Goal: Complete application form

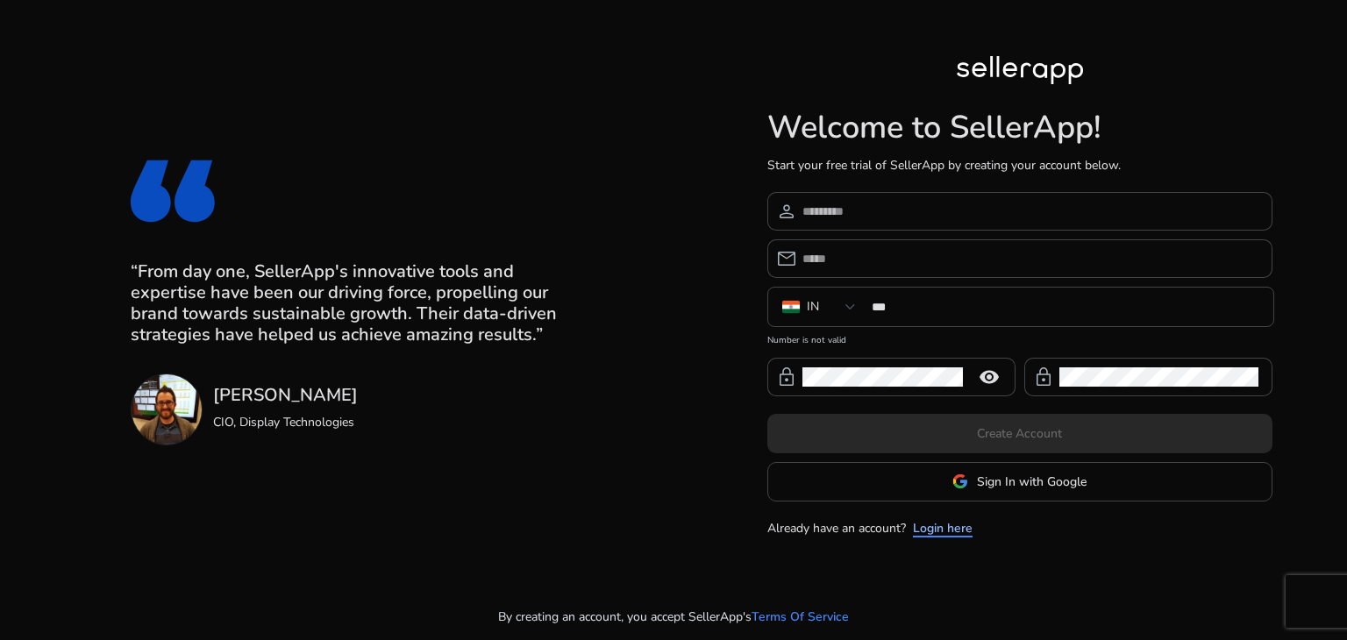
click at [948, 527] on link "Login here" at bounding box center [943, 528] width 60 height 18
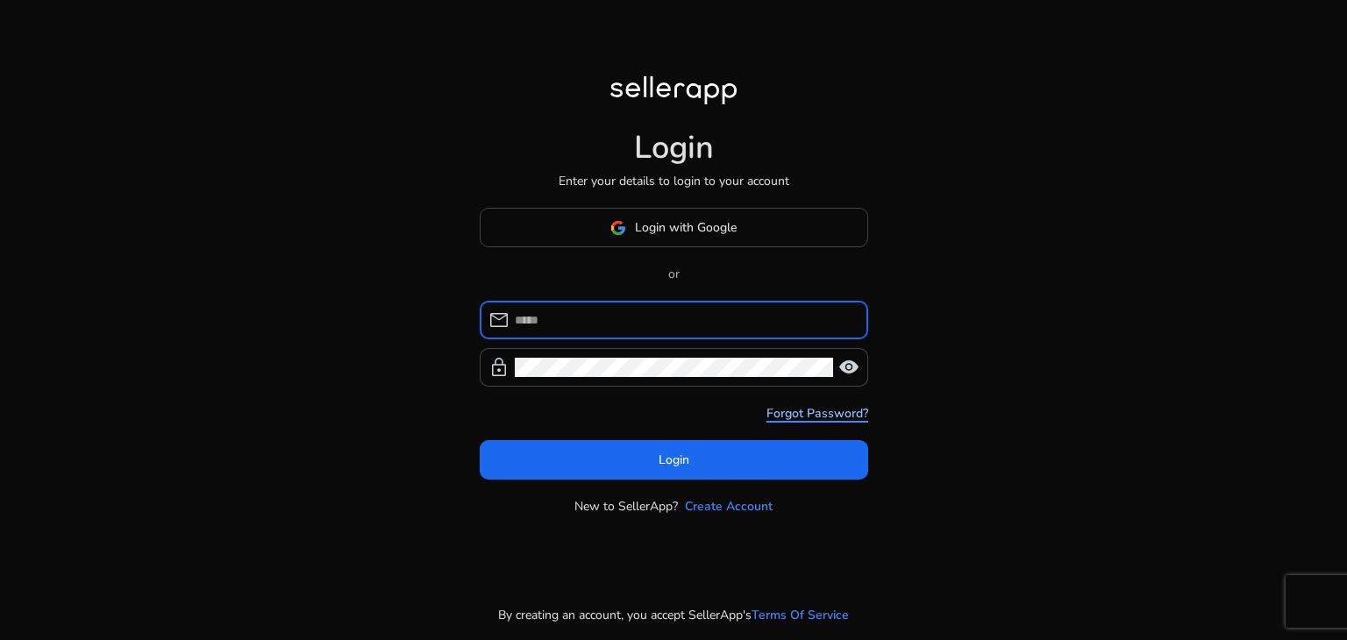
type input "**********"
click at [852, 364] on span "visibility" at bounding box center [848, 367] width 21 height 21
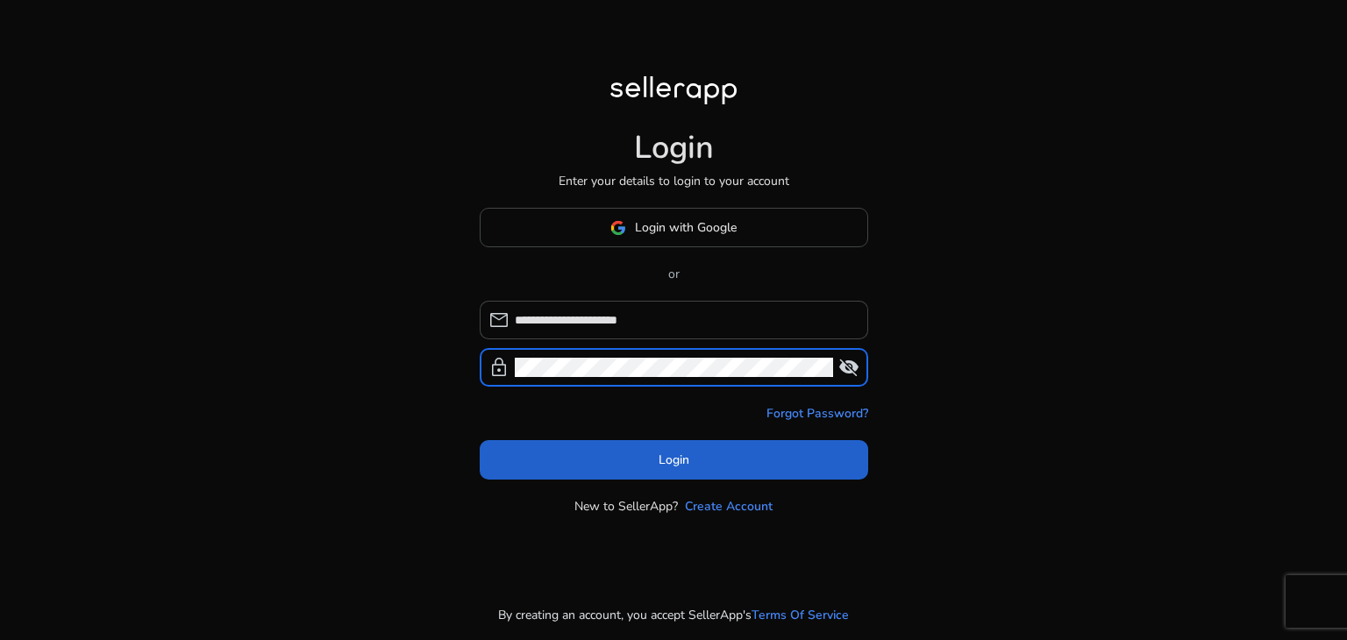
click at [662, 453] on span "Login" at bounding box center [674, 460] width 31 height 18
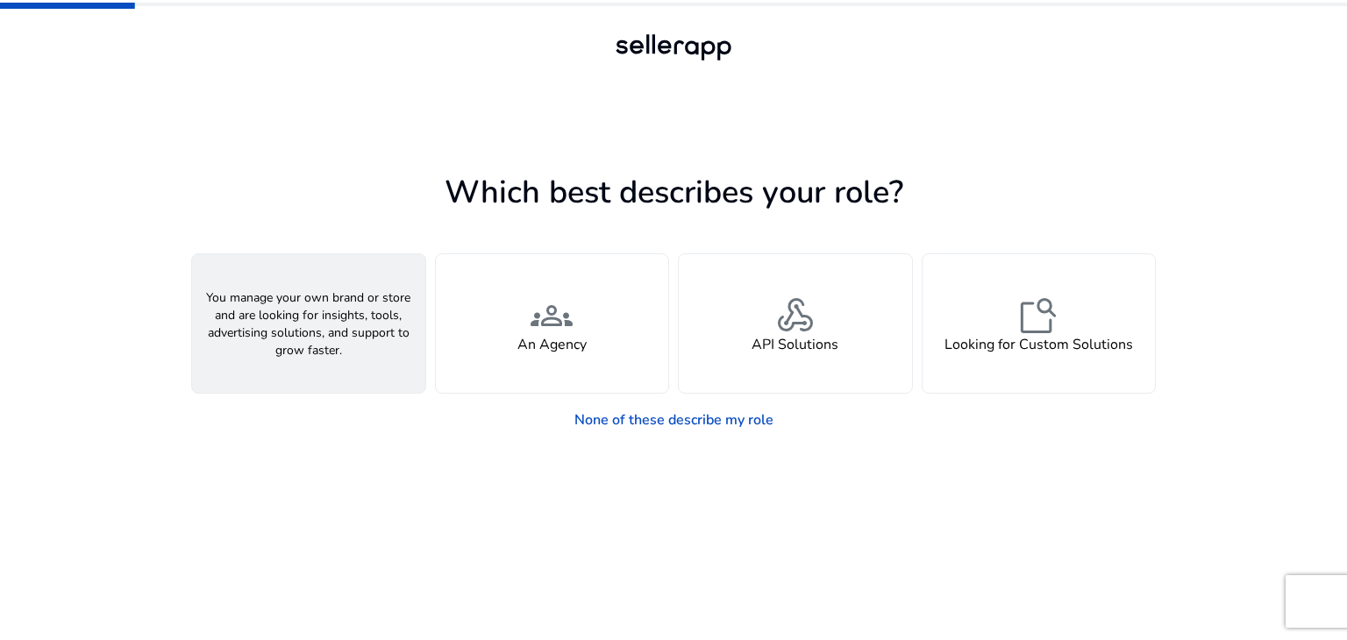
click at [322, 345] on h4 "A Seller" at bounding box center [308, 345] width 53 height 17
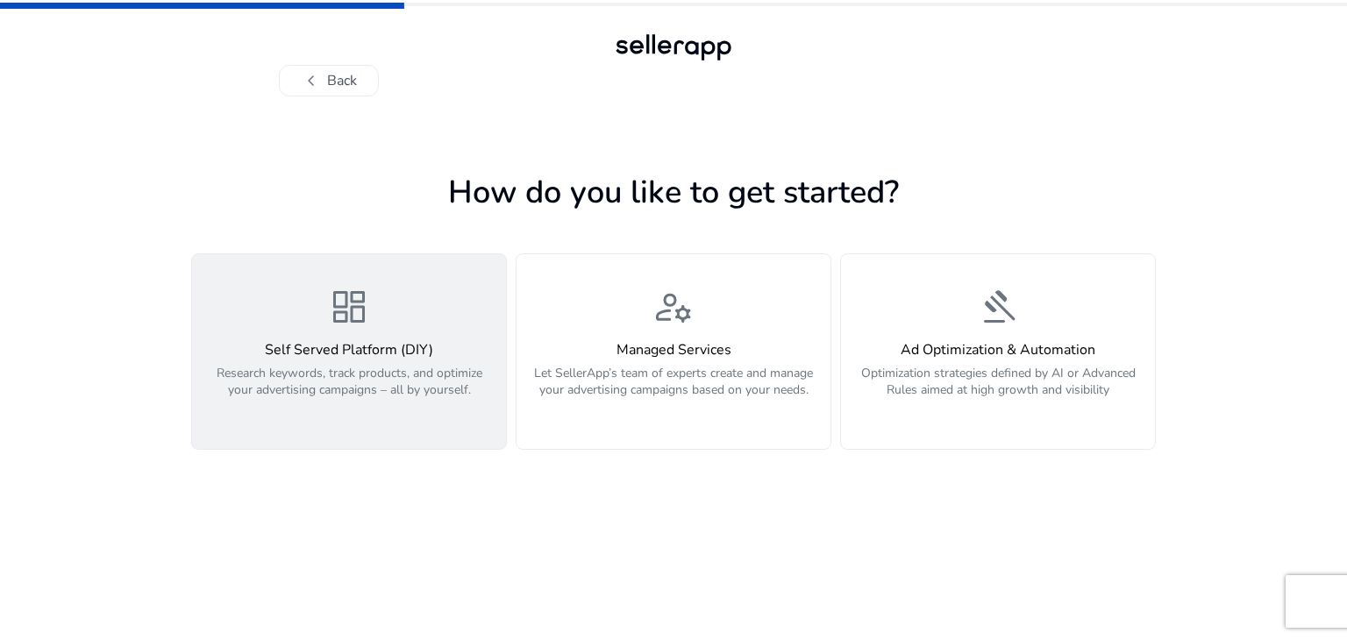
click at [347, 352] on h4 "Self Served Platform (DIY)" at bounding box center [349, 350] width 293 height 17
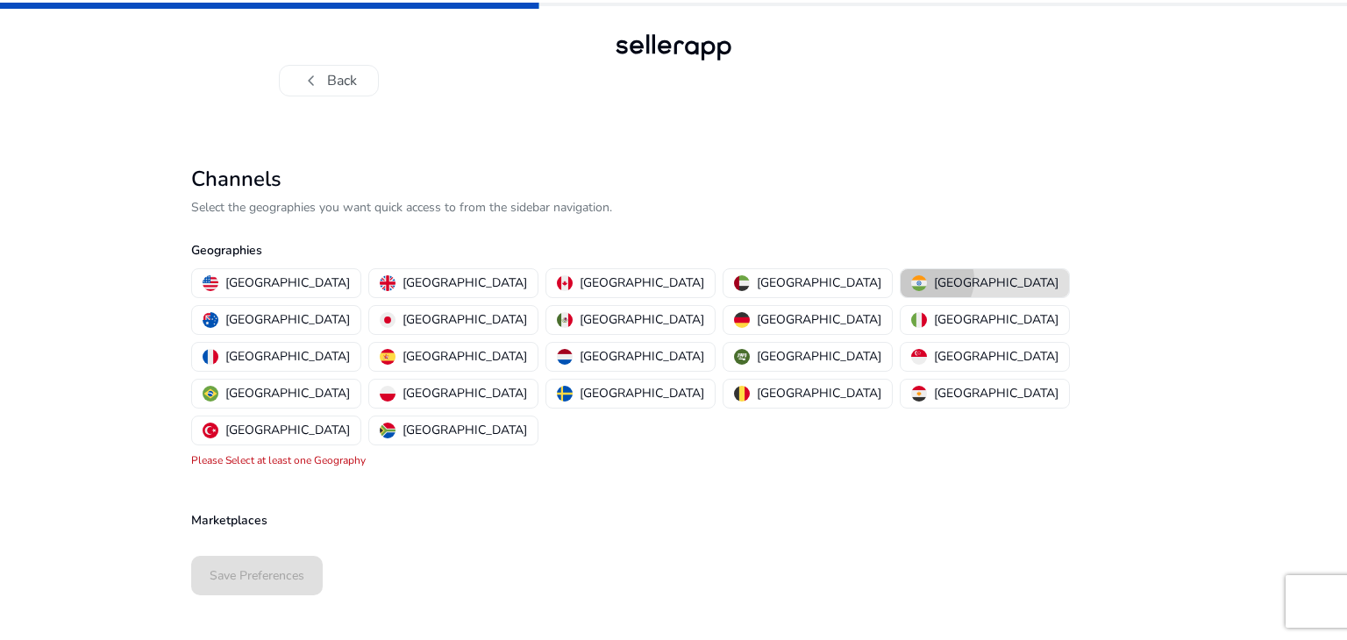
click at [911, 280] on div "[GEOGRAPHIC_DATA]" at bounding box center [984, 283] width 147 height 18
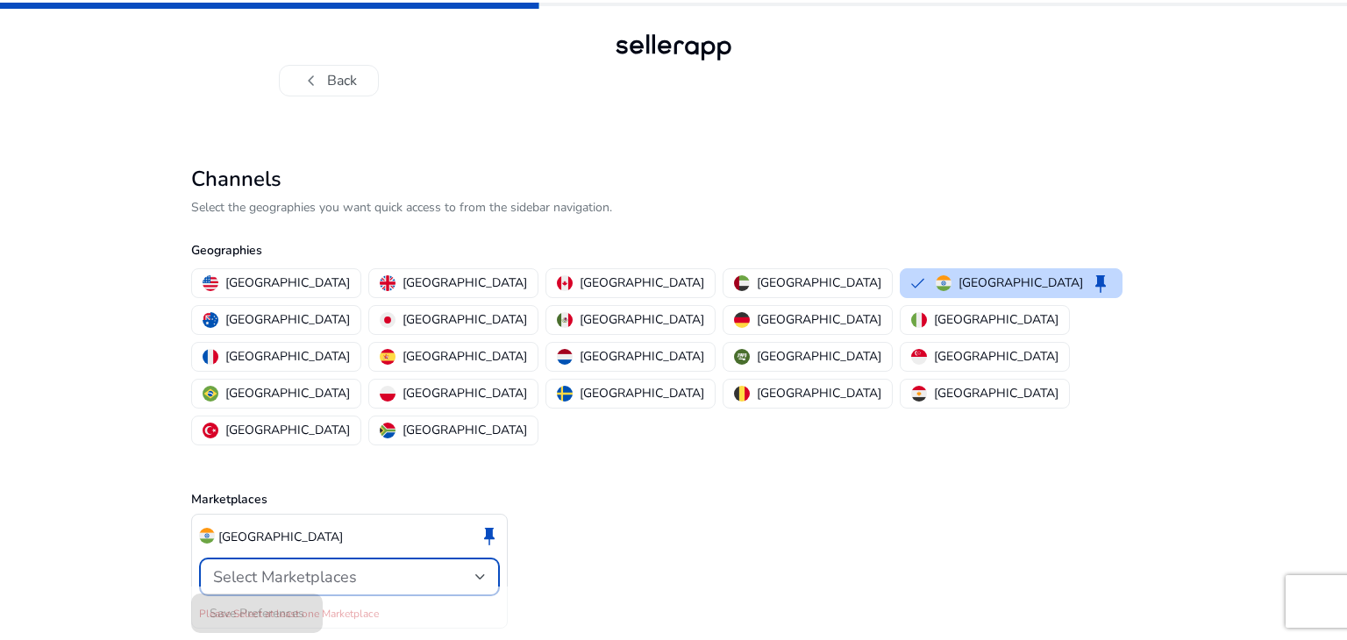
click at [482, 567] on div at bounding box center [480, 577] width 11 height 21
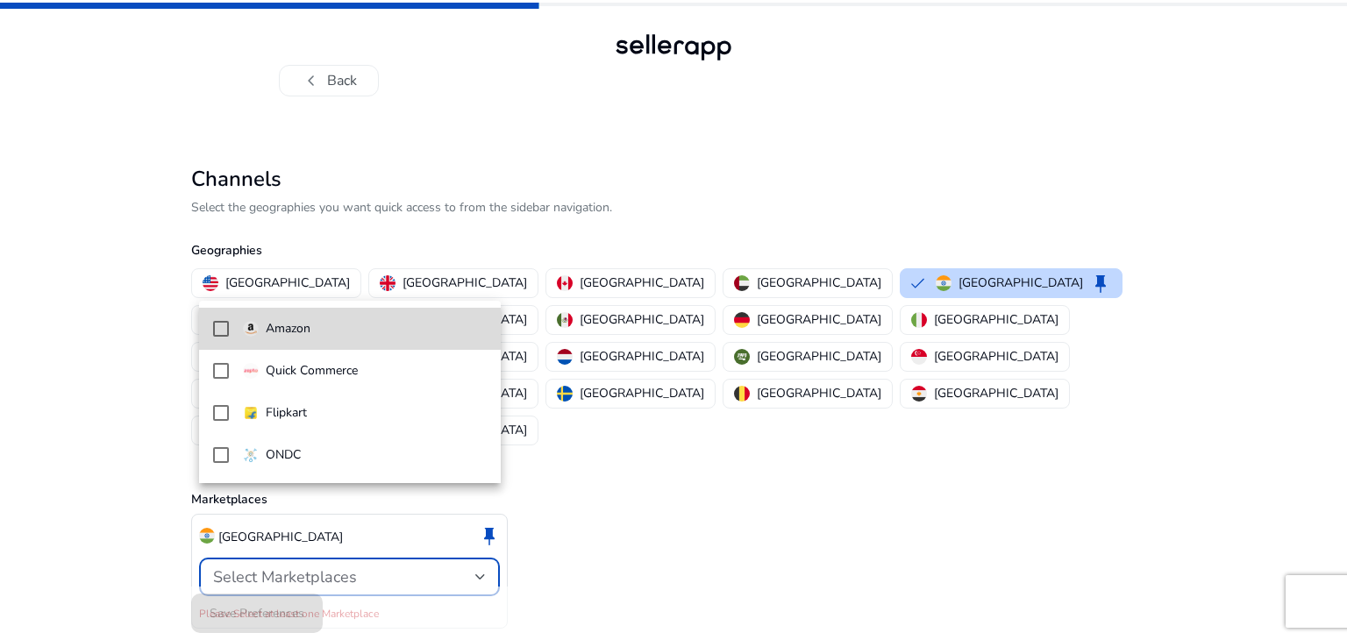
click at [373, 324] on span "Amazon" at bounding box center [365, 328] width 244 height 19
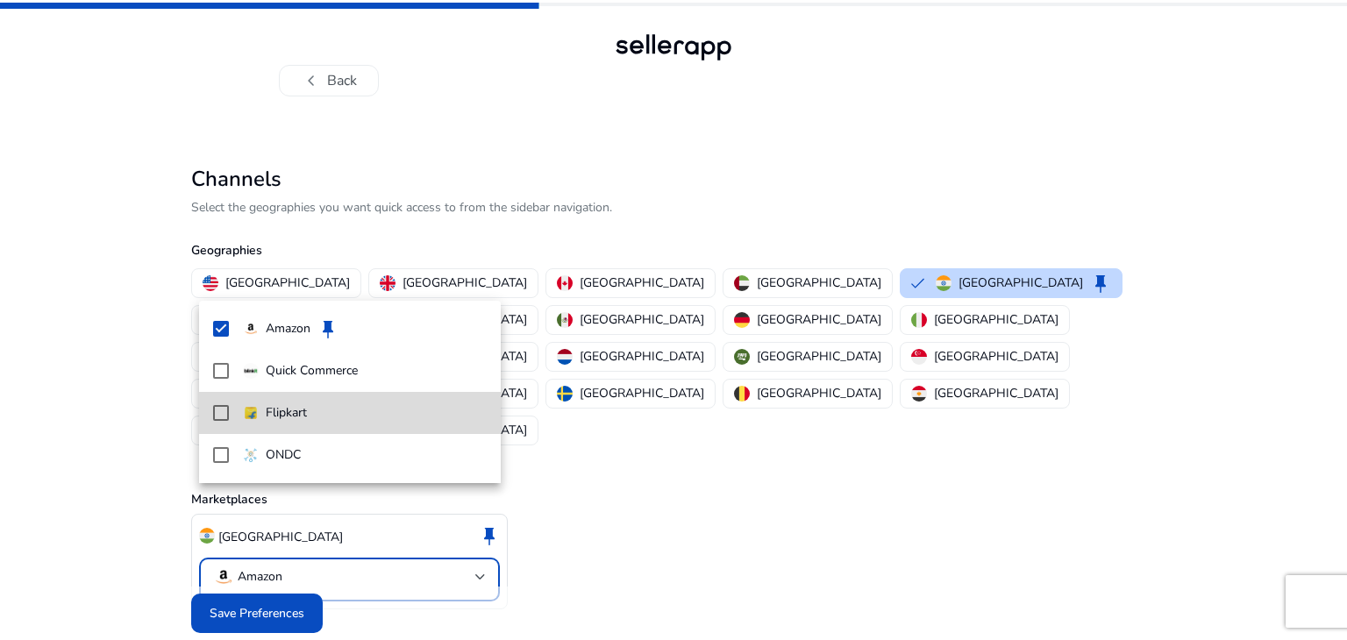
click at [373, 407] on span "Flipkart" at bounding box center [365, 412] width 244 height 19
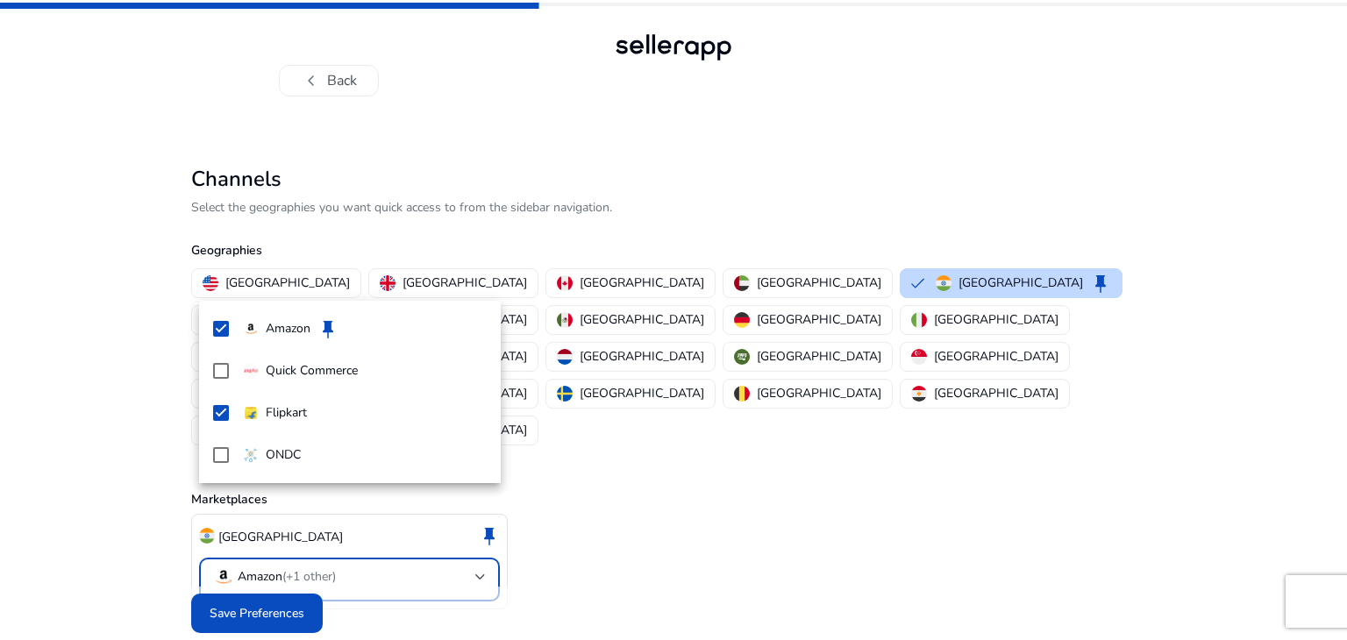
click at [270, 571] on div at bounding box center [673, 320] width 1347 height 640
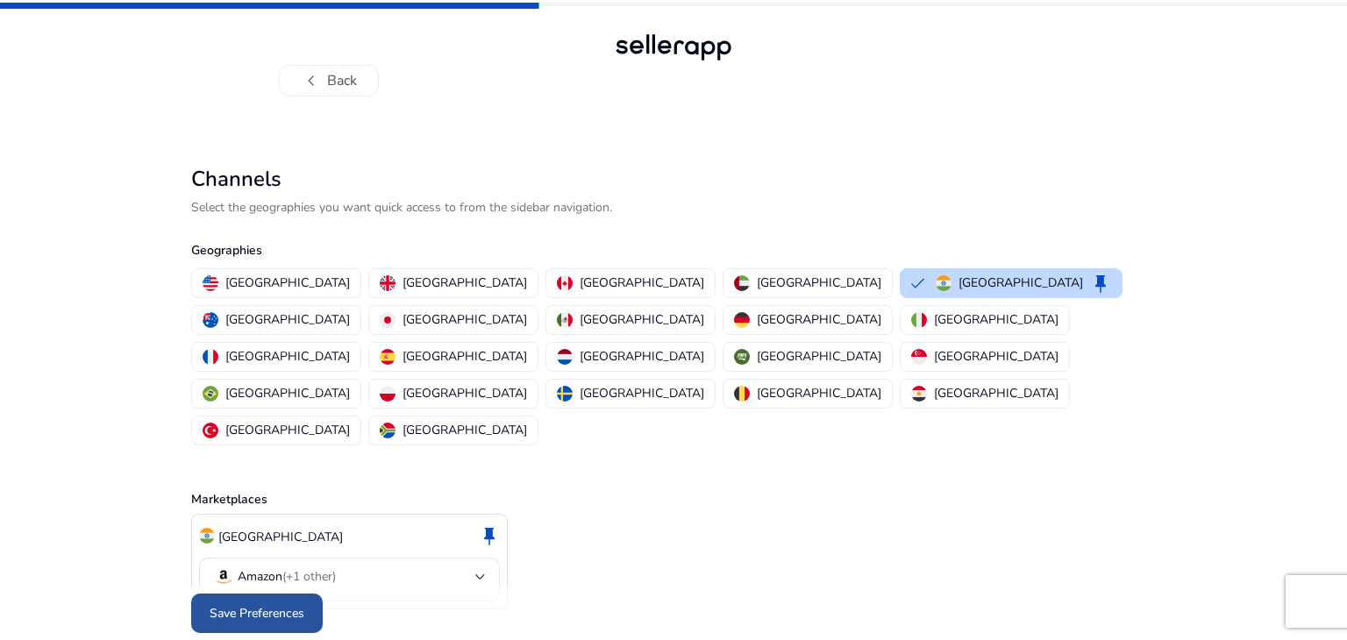
click at [286, 604] on span "Save Preferences" at bounding box center [257, 613] width 95 height 18
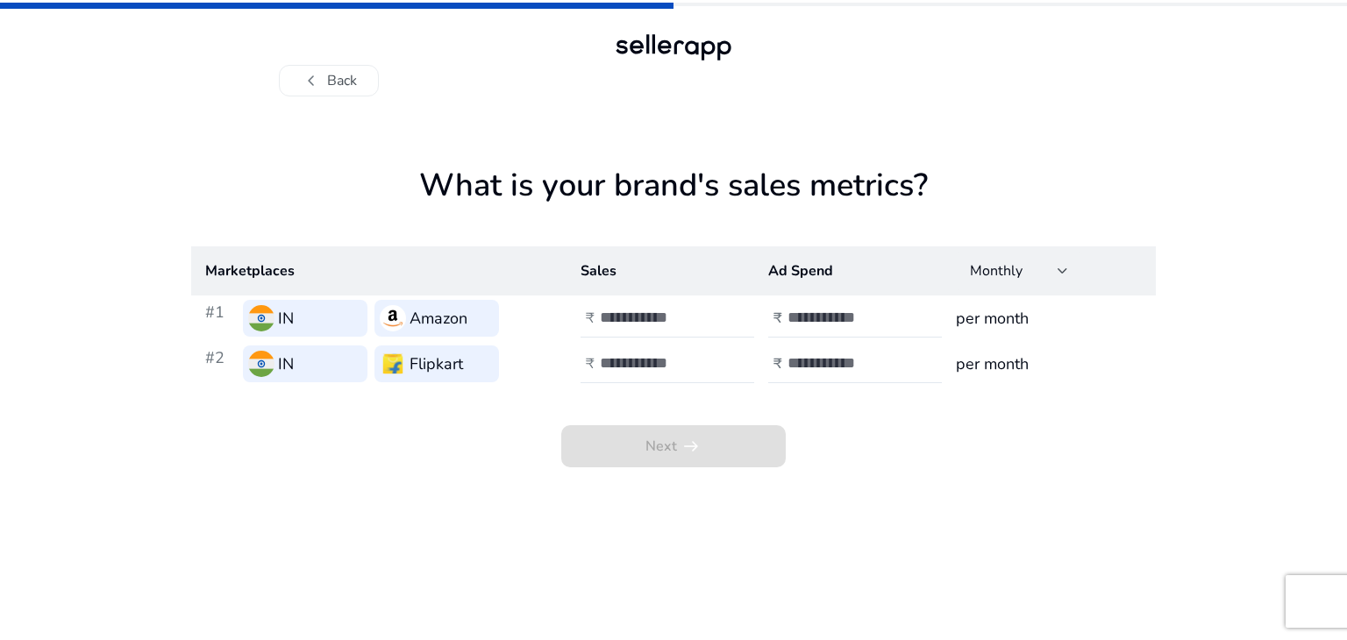
click at [268, 328] on img at bounding box center [261, 318] width 26 height 26
click at [317, 83] on span "chevron_left" at bounding box center [311, 80] width 21 height 21
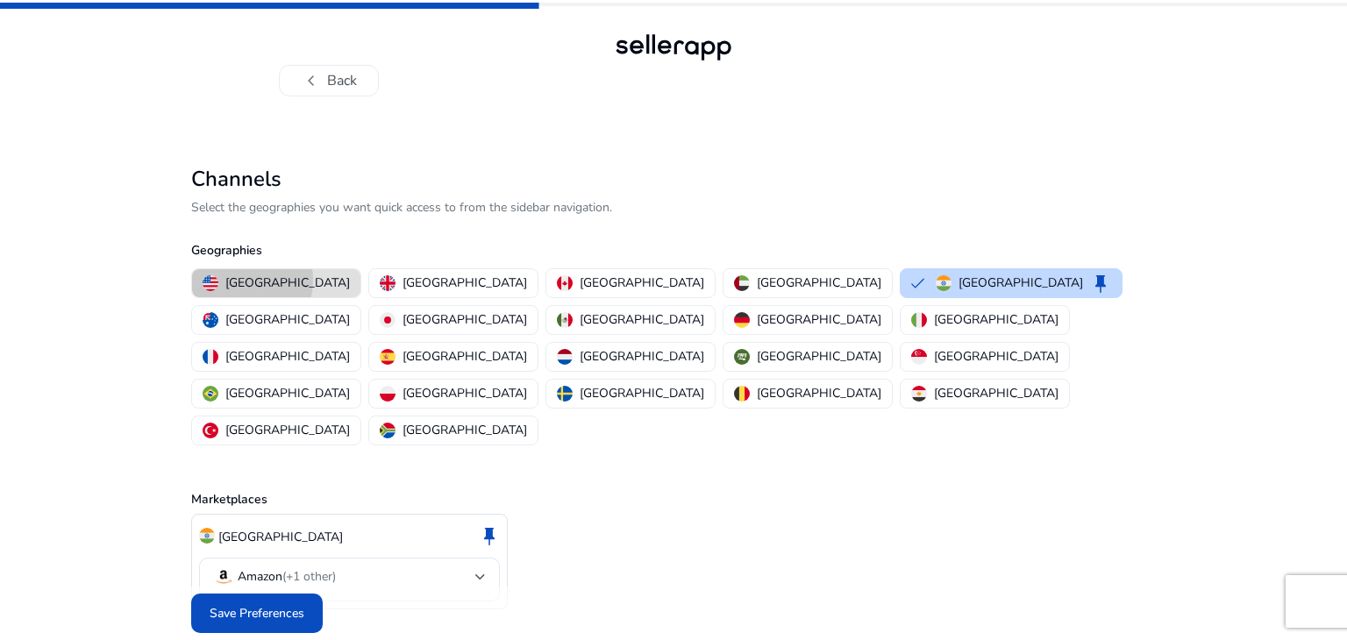
click at [238, 280] on p "[GEOGRAPHIC_DATA]" at bounding box center [287, 283] width 125 height 18
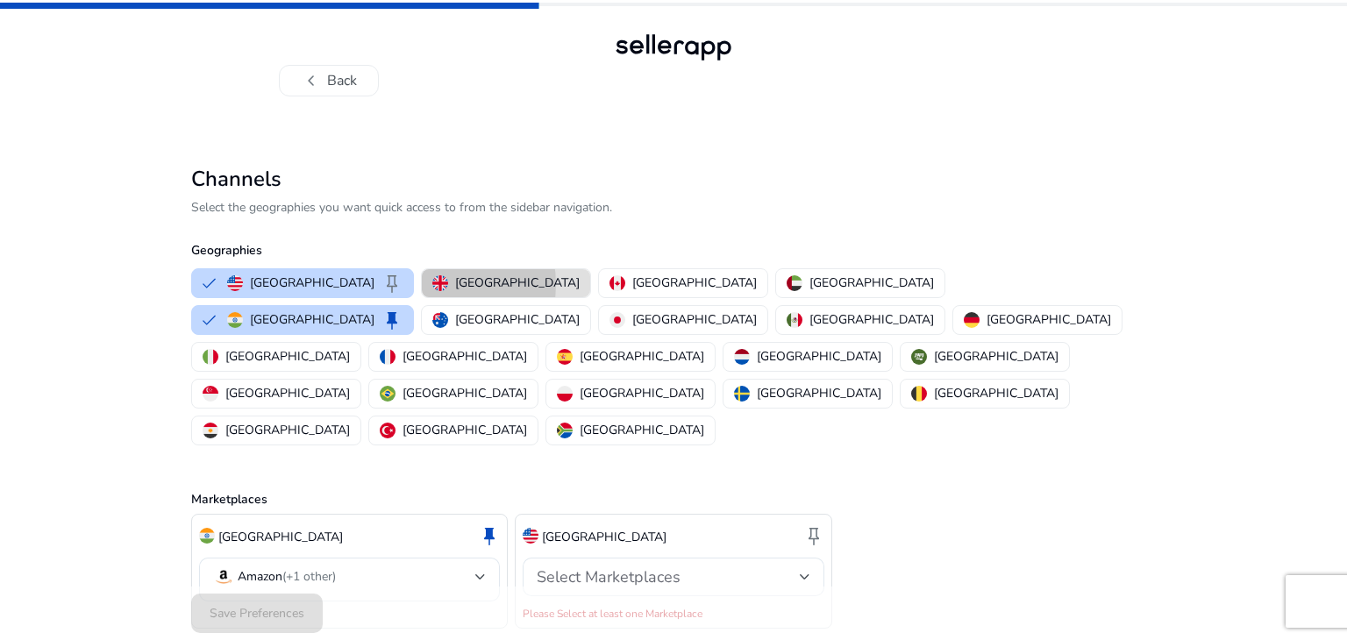
click at [432, 284] on img "button" at bounding box center [440, 283] width 16 height 16
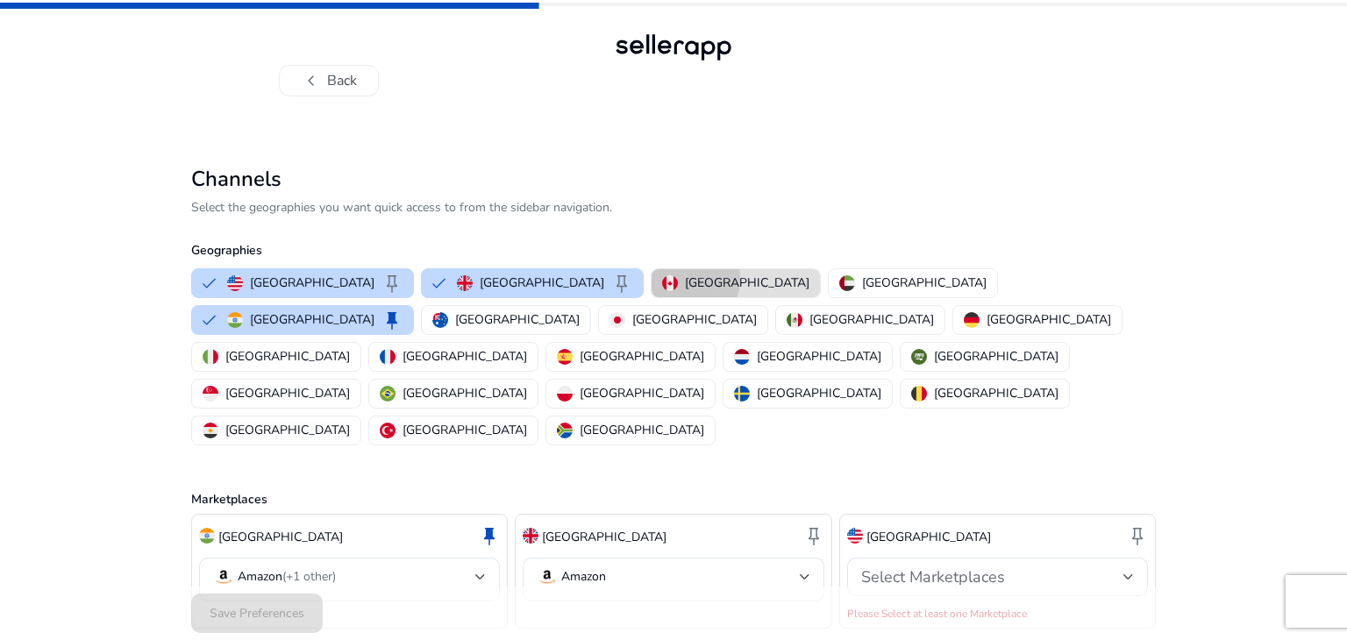
click at [662, 278] on div "[GEOGRAPHIC_DATA]" at bounding box center [735, 283] width 147 height 18
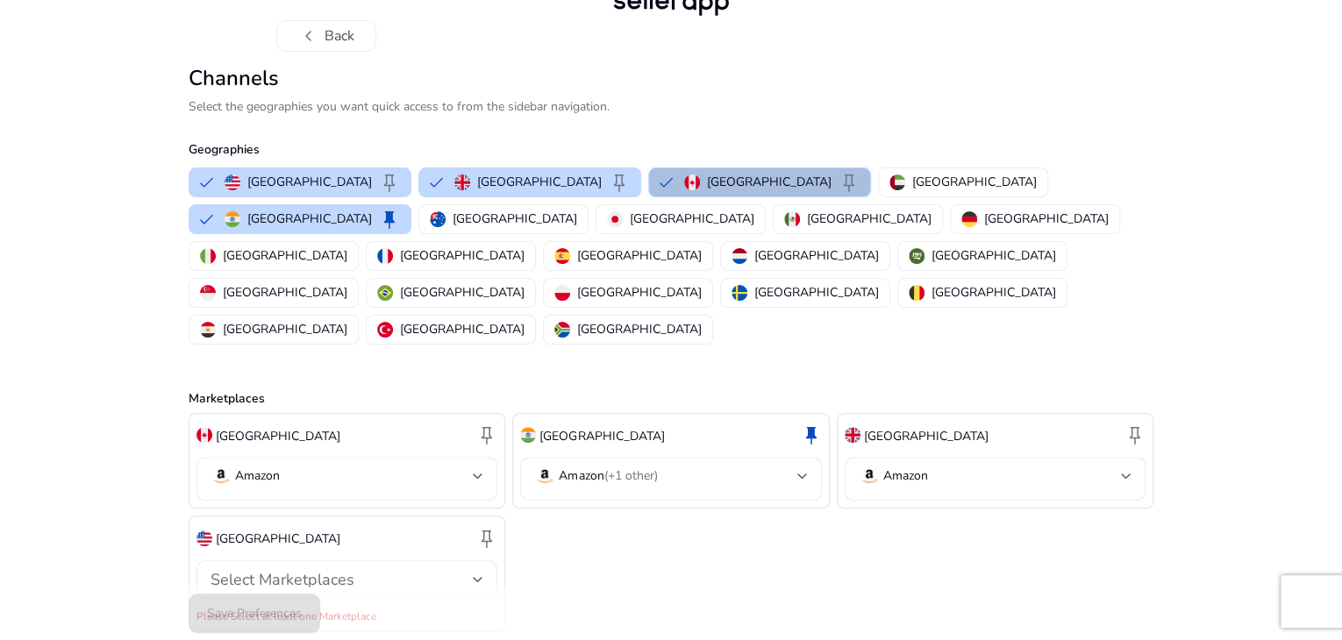
scroll to position [84, 0]
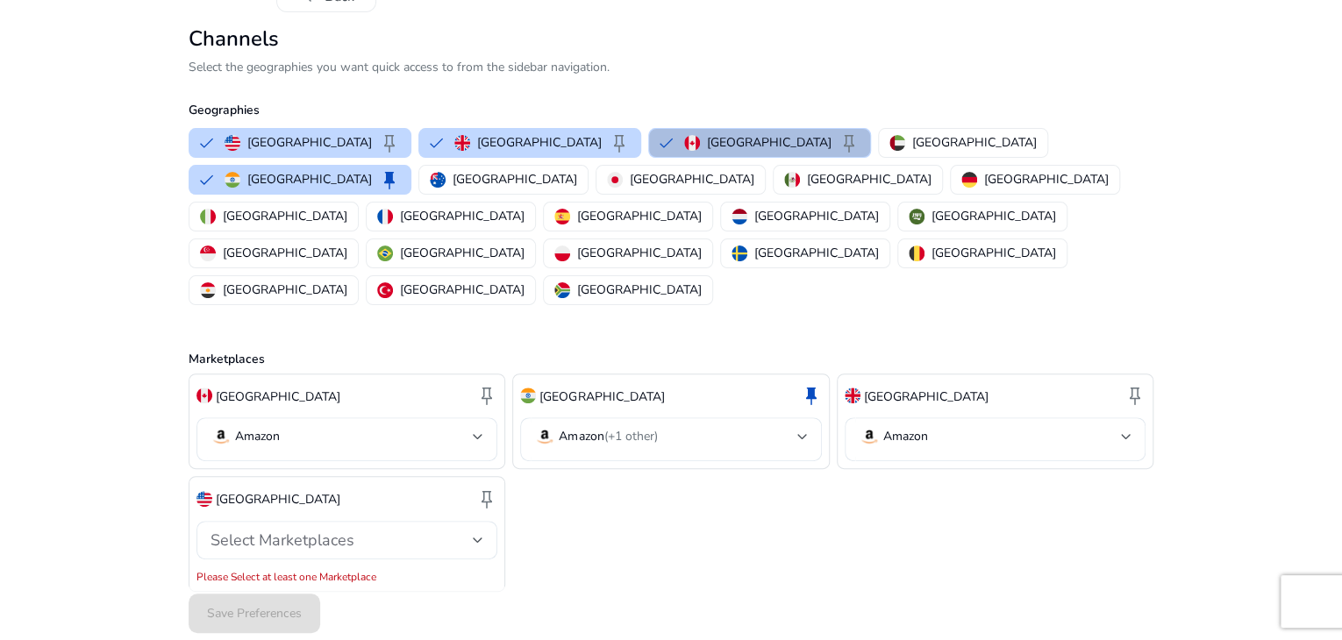
click at [387, 488] on div "United States keep" at bounding box center [346, 499] width 301 height 30
click at [410, 194] on button "India keep" at bounding box center [299, 180] width 221 height 28
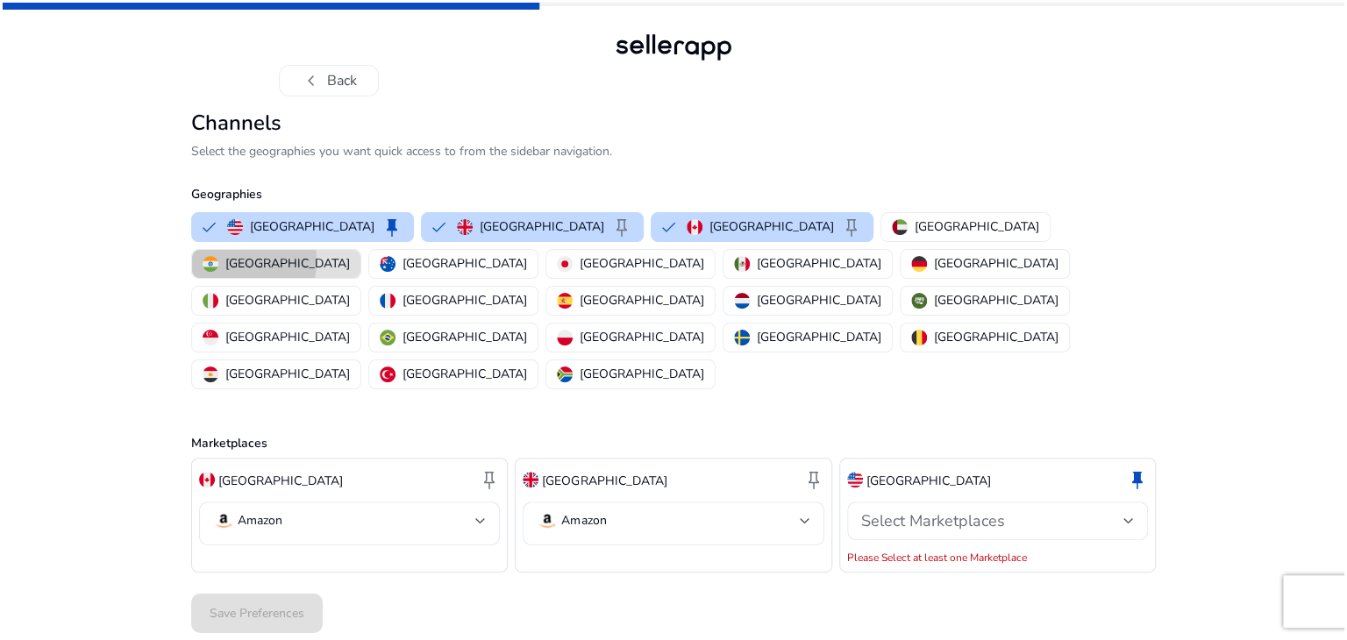
scroll to position [0, 0]
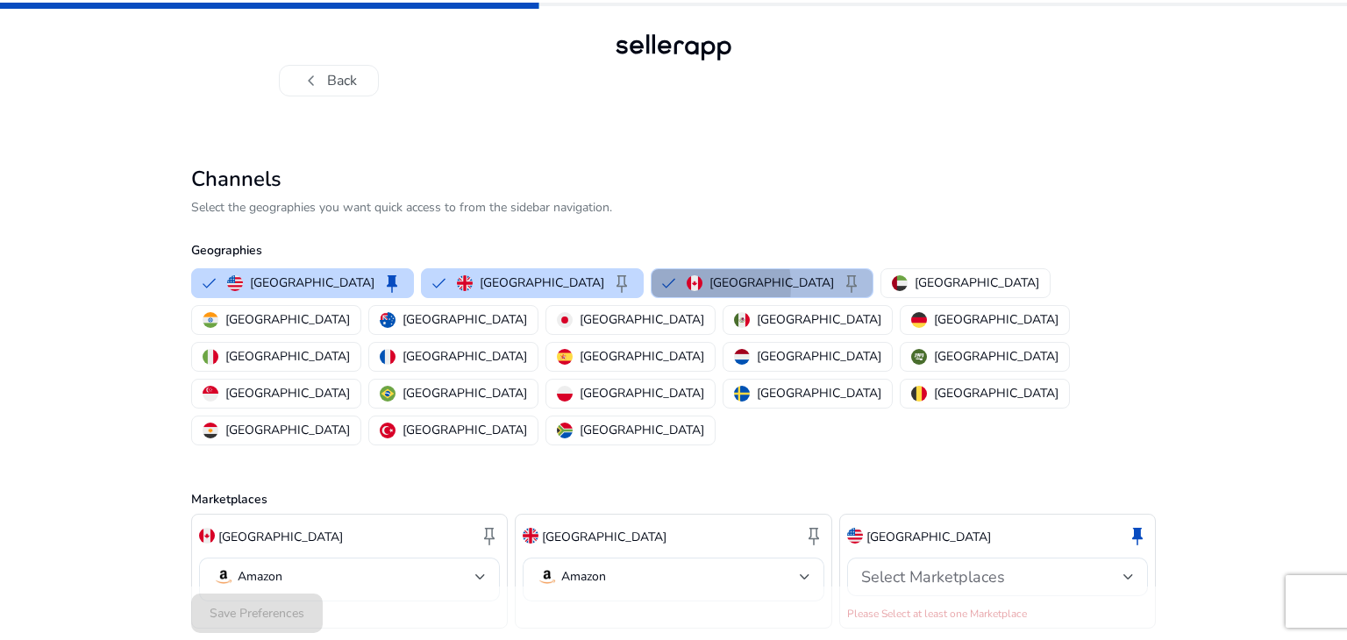
click at [652, 287] on button "Canada keep" at bounding box center [762, 283] width 221 height 28
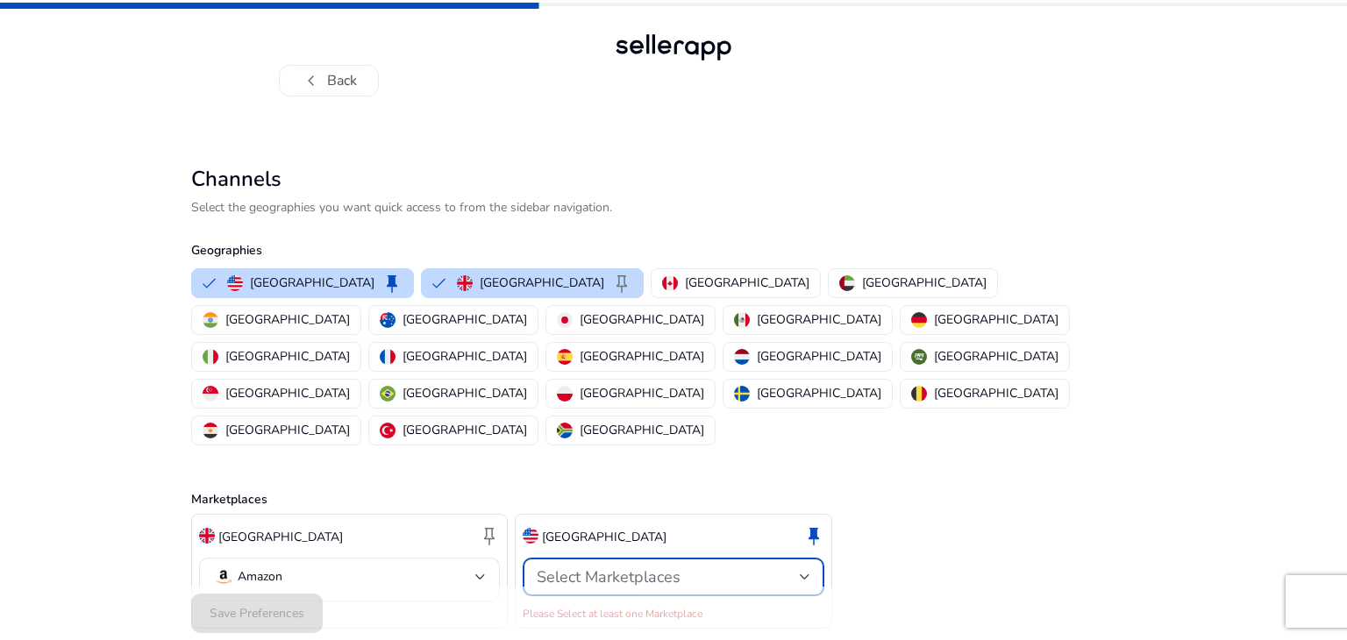
click at [800, 574] on div at bounding box center [805, 577] width 11 height 7
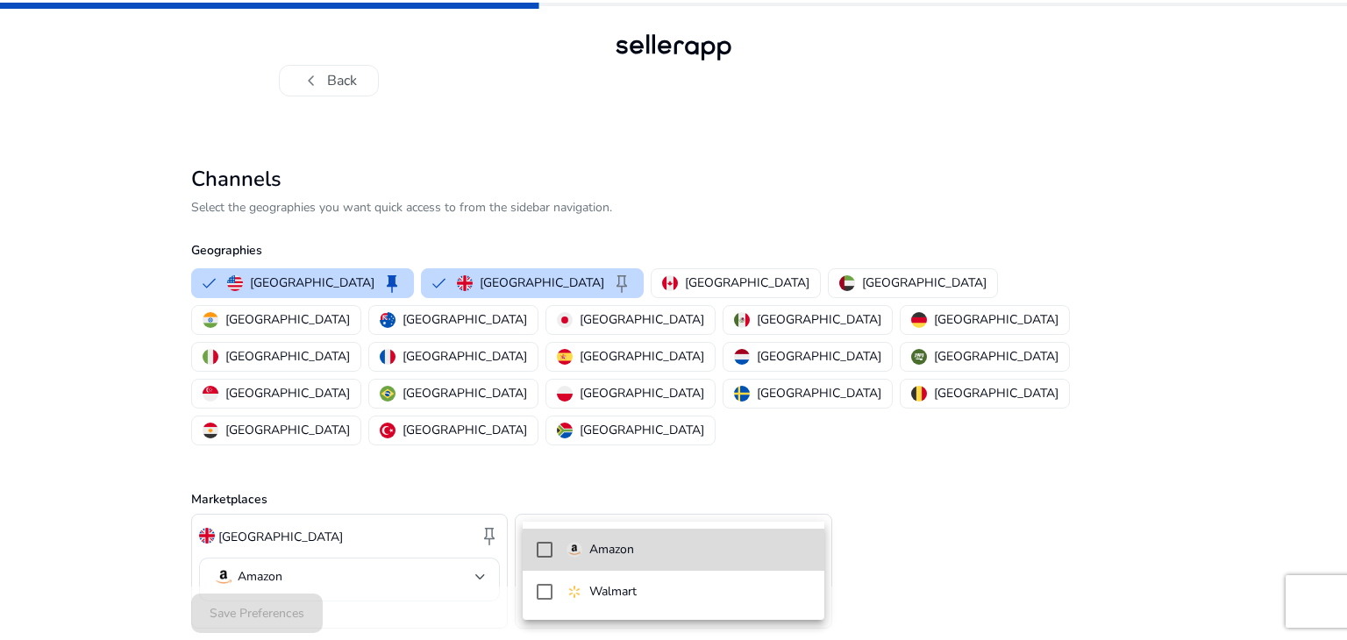
click at [793, 541] on span "Amazon" at bounding box center [689, 549] width 244 height 19
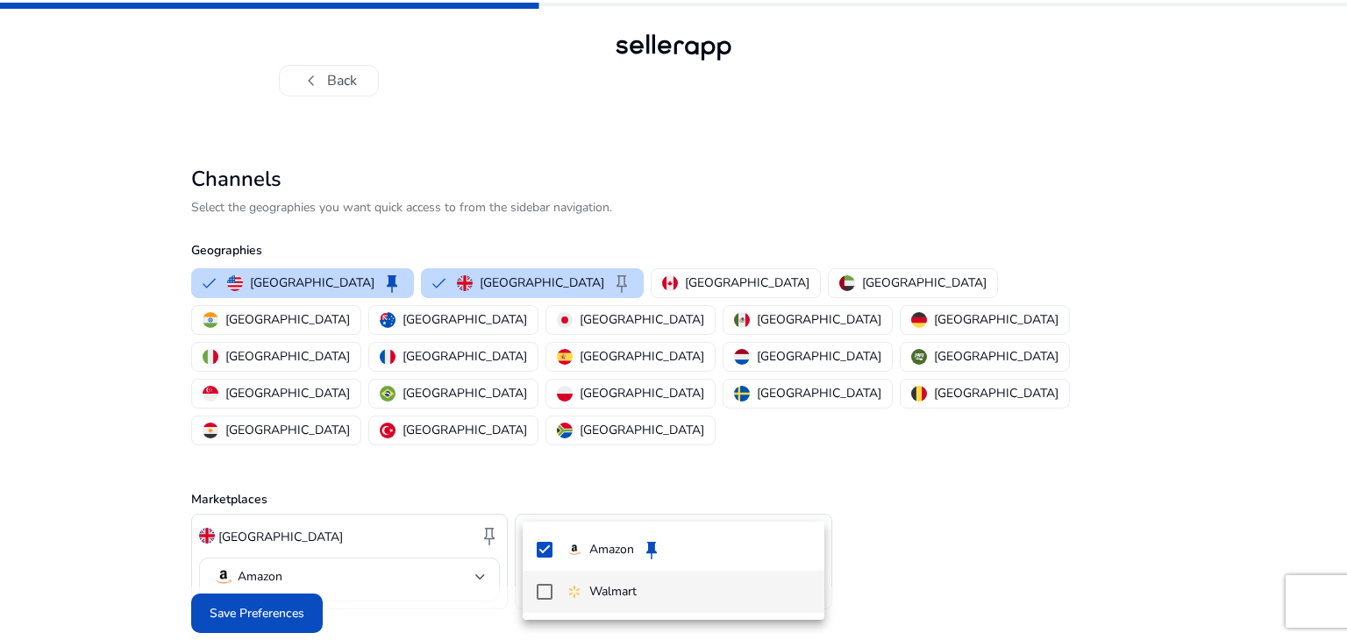
click at [730, 585] on span "Walmart" at bounding box center [689, 591] width 244 height 19
click at [485, 500] on div at bounding box center [673, 320] width 1347 height 640
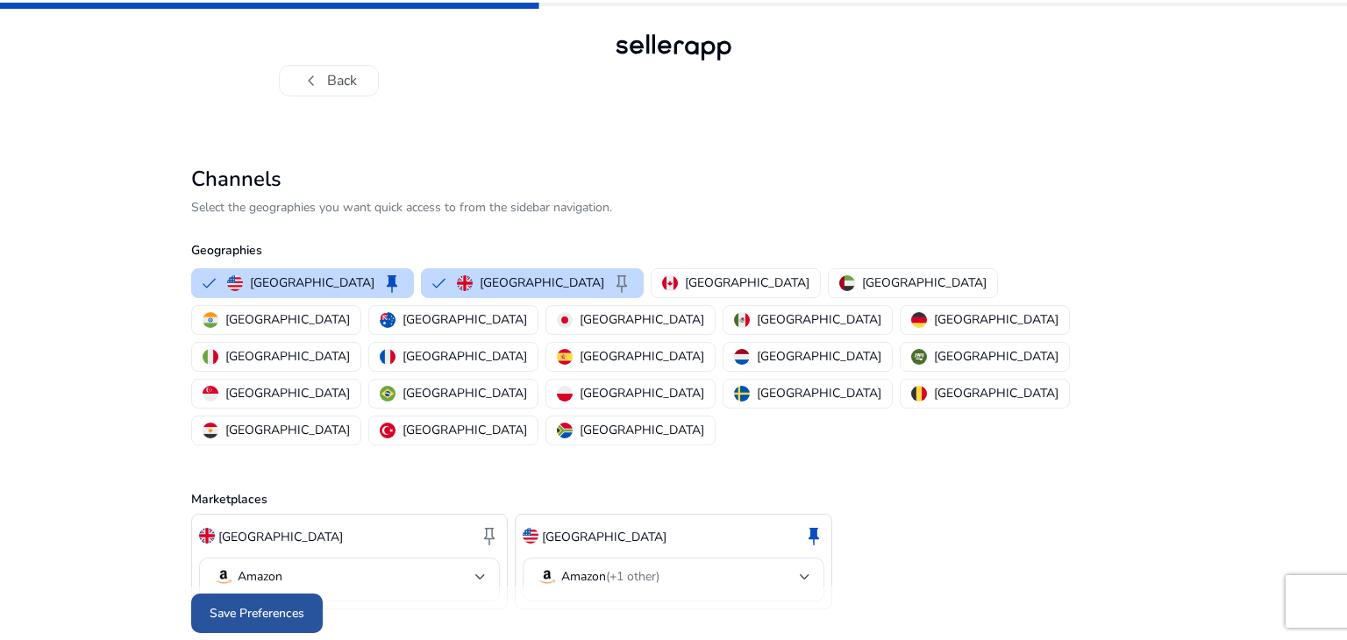
click at [239, 604] on span "Save Preferences" at bounding box center [257, 613] width 95 height 18
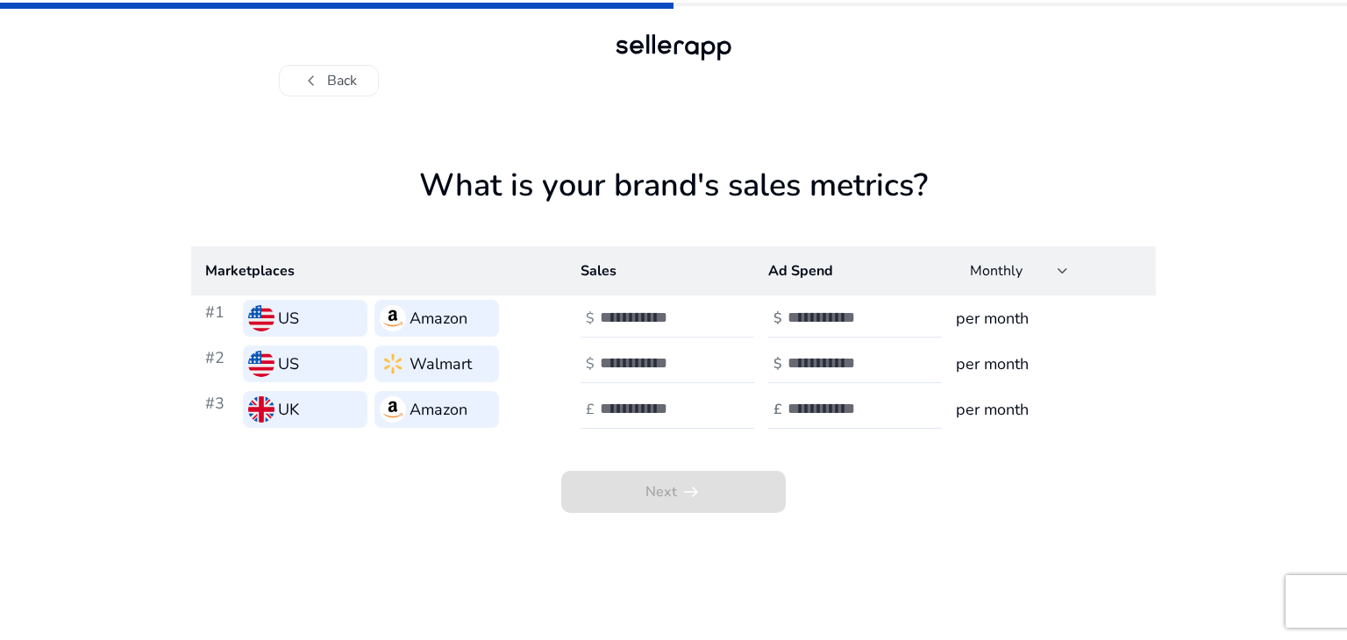
click at [616, 320] on input "number" at bounding box center [659, 317] width 118 height 19
click at [712, 312] on input "*" at bounding box center [659, 317] width 118 height 19
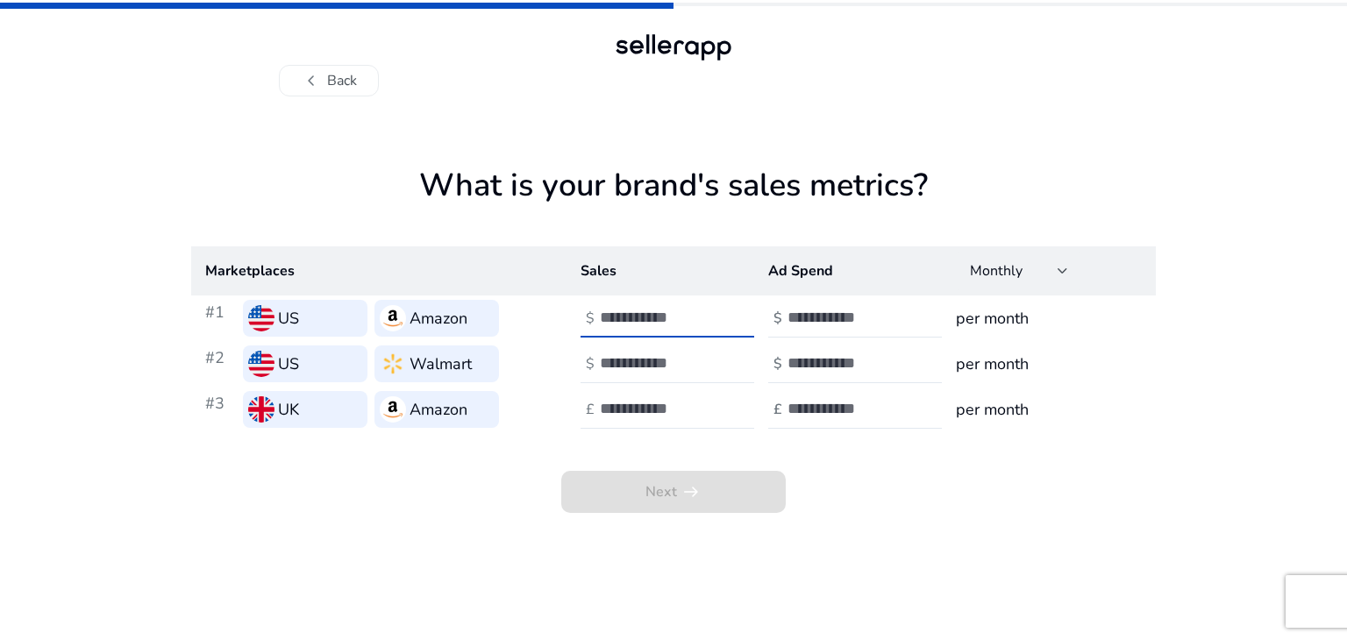
click at [712, 312] on input "*" at bounding box center [659, 317] width 118 height 19
click at [712, 312] on input "**" at bounding box center [659, 317] width 118 height 19
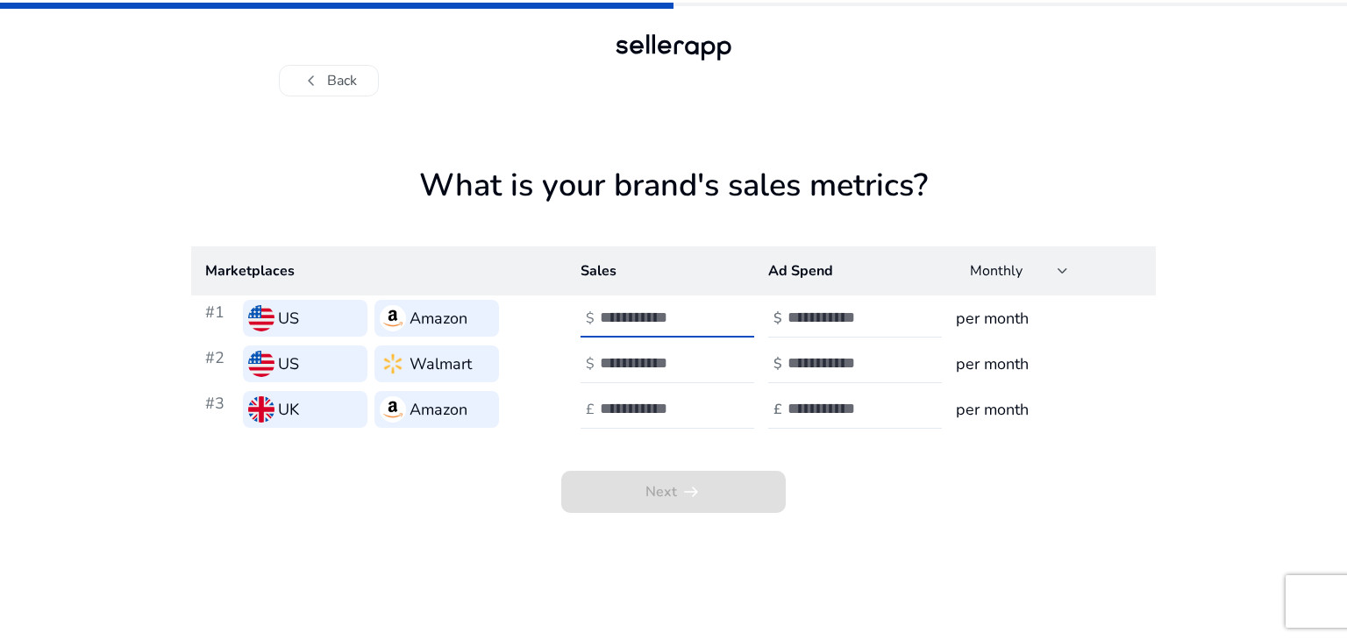
type input "**"
click at [712, 312] on input "**" at bounding box center [659, 317] width 118 height 19
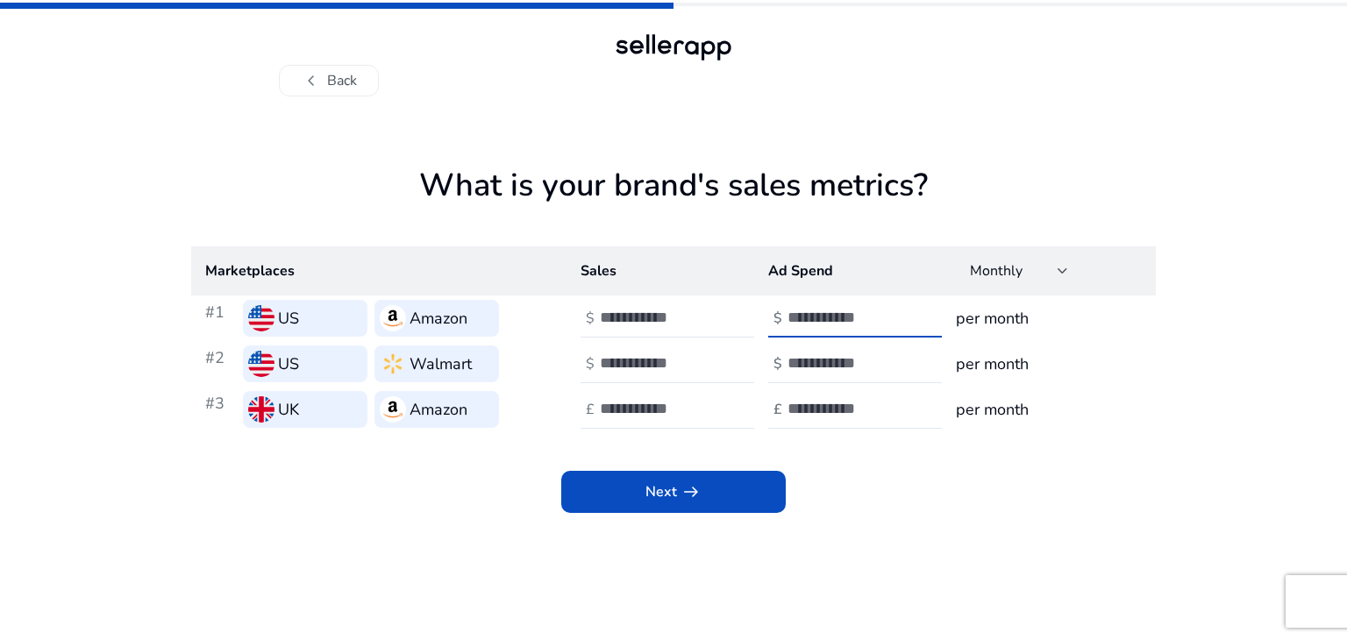
click at [897, 311] on input "*" at bounding box center [846, 317] width 118 height 19
type input "*"
click at [897, 311] on input "*" at bounding box center [846, 317] width 118 height 19
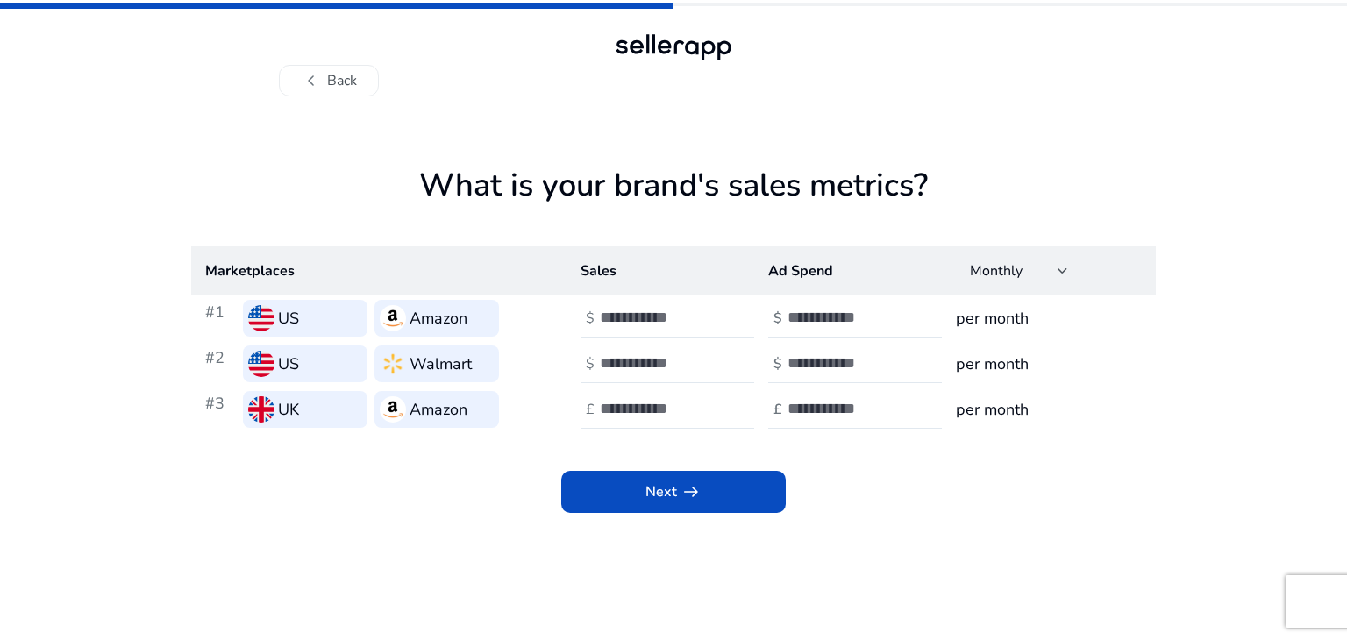
click at [1004, 324] on h3 "per month" at bounding box center [1049, 318] width 186 height 25
click at [709, 359] on input "*" at bounding box center [659, 362] width 118 height 19
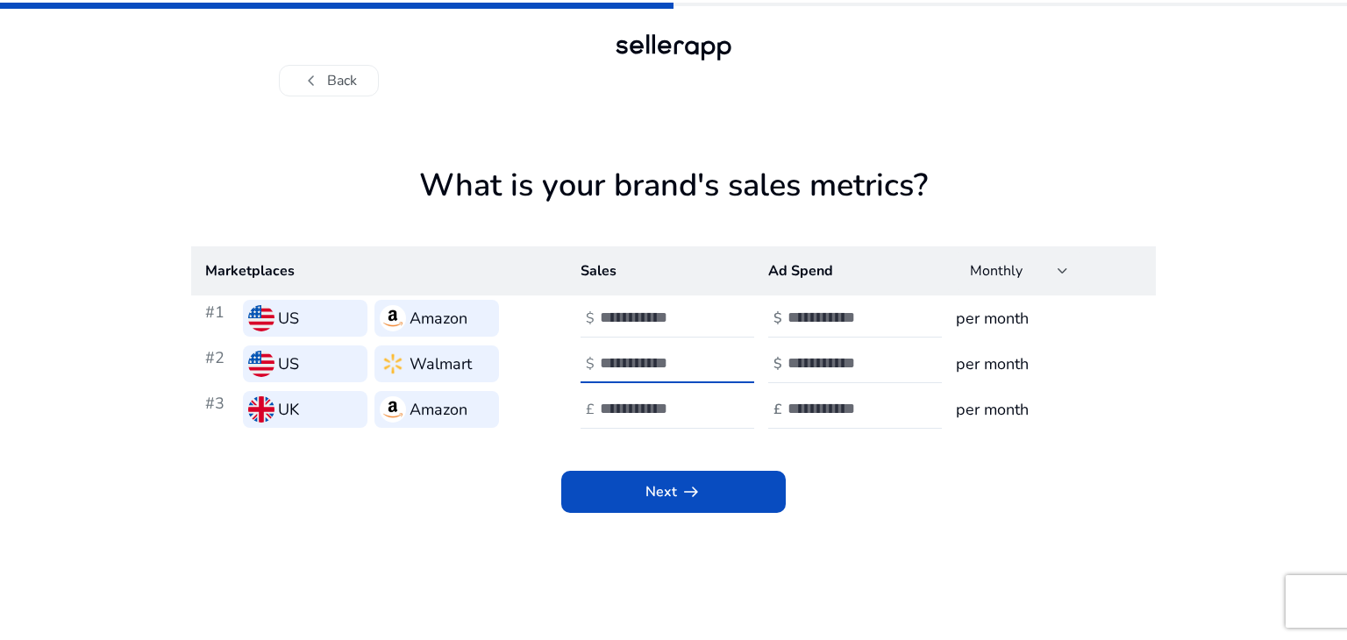
click at [709, 358] on input "**" at bounding box center [659, 362] width 118 height 19
type input "**"
click at [709, 358] on input "**" at bounding box center [659, 362] width 118 height 19
click at [714, 402] on input "*" at bounding box center [659, 408] width 118 height 19
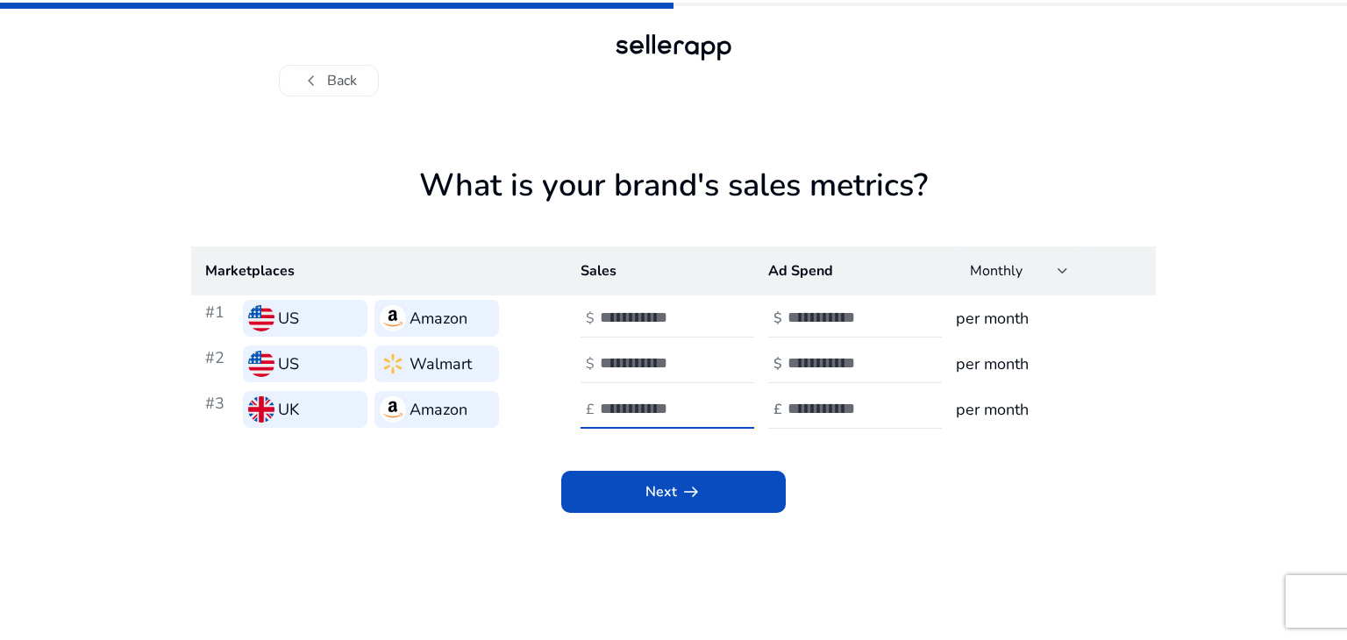
click at [714, 402] on input "*" at bounding box center [659, 408] width 118 height 19
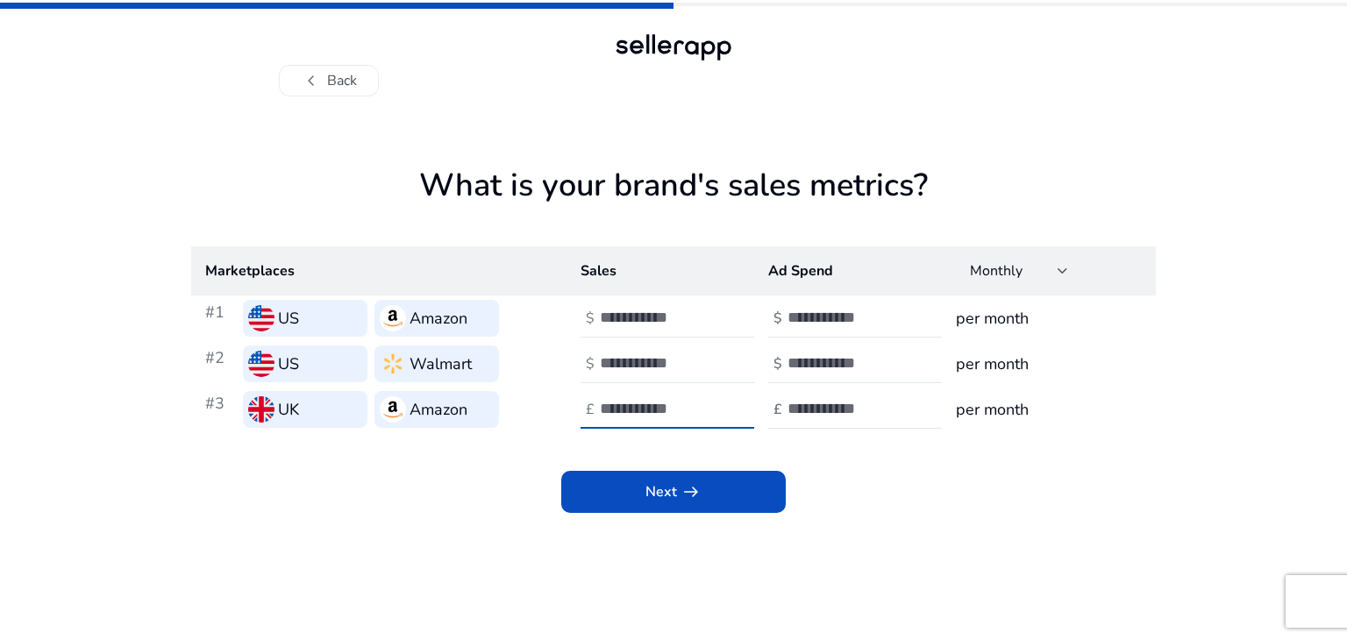
click at [714, 402] on input "*" at bounding box center [659, 408] width 118 height 19
click at [714, 402] on input "**" at bounding box center [659, 408] width 118 height 19
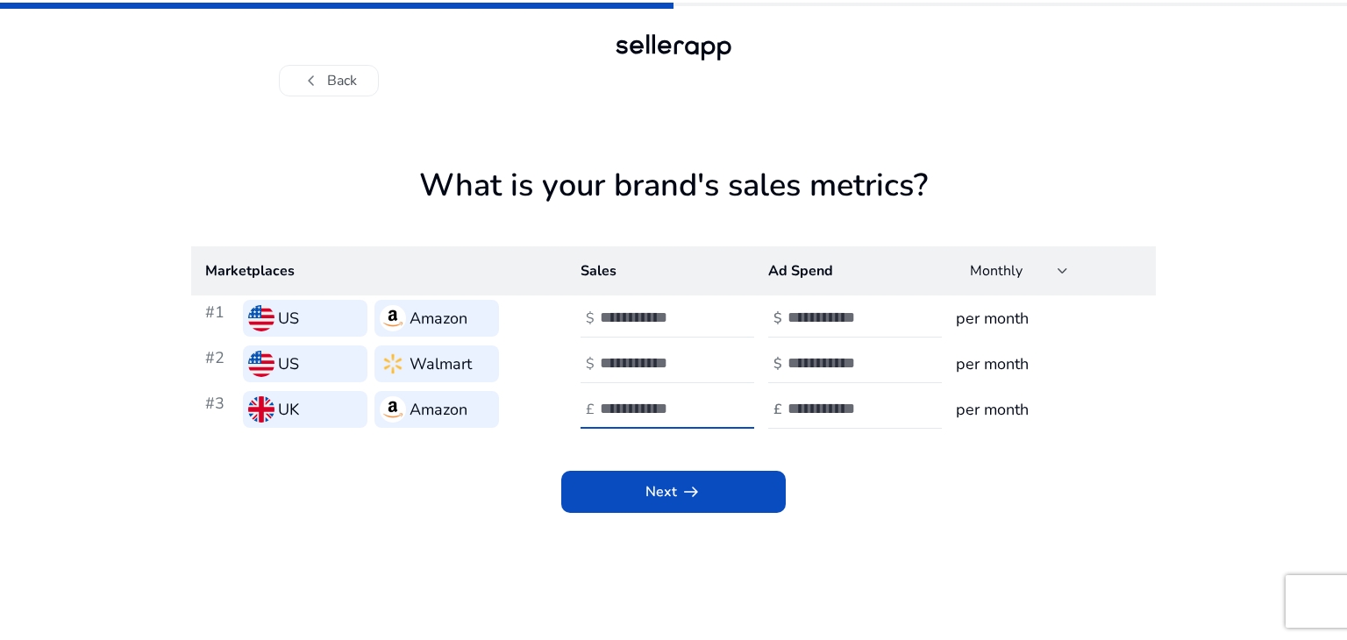
click at [714, 402] on input "**" at bounding box center [659, 408] width 118 height 19
type input "**"
click at [714, 402] on input "**" at bounding box center [659, 408] width 118 height 19
click at [897, 356] on input "*" at bounding box center [846, 362] width 118 height 19
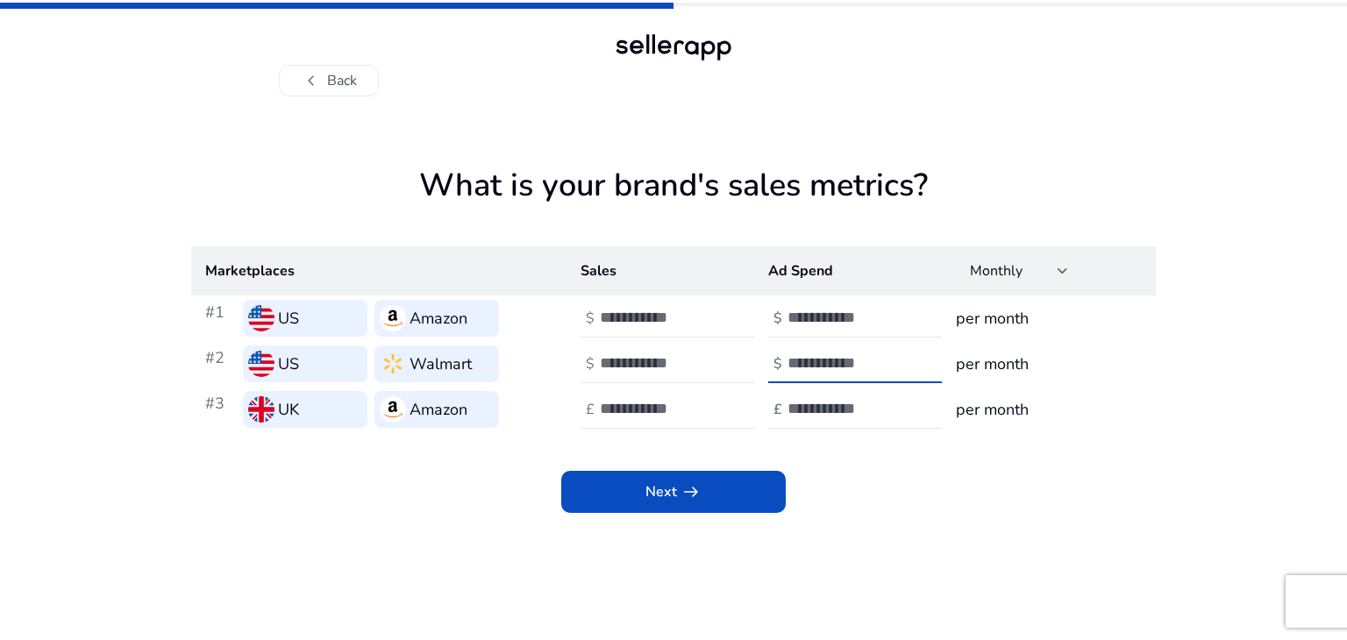
click at [898, 367] on input "*" at bounding box center [846, 362] width 118 height 19
type input "*"
click at [898, 367] on input "*" at bounding box center [846, 362] width 118 height 19
click at [901, 400] on input "*" at bounding box center [846, 408] width 118 height 19
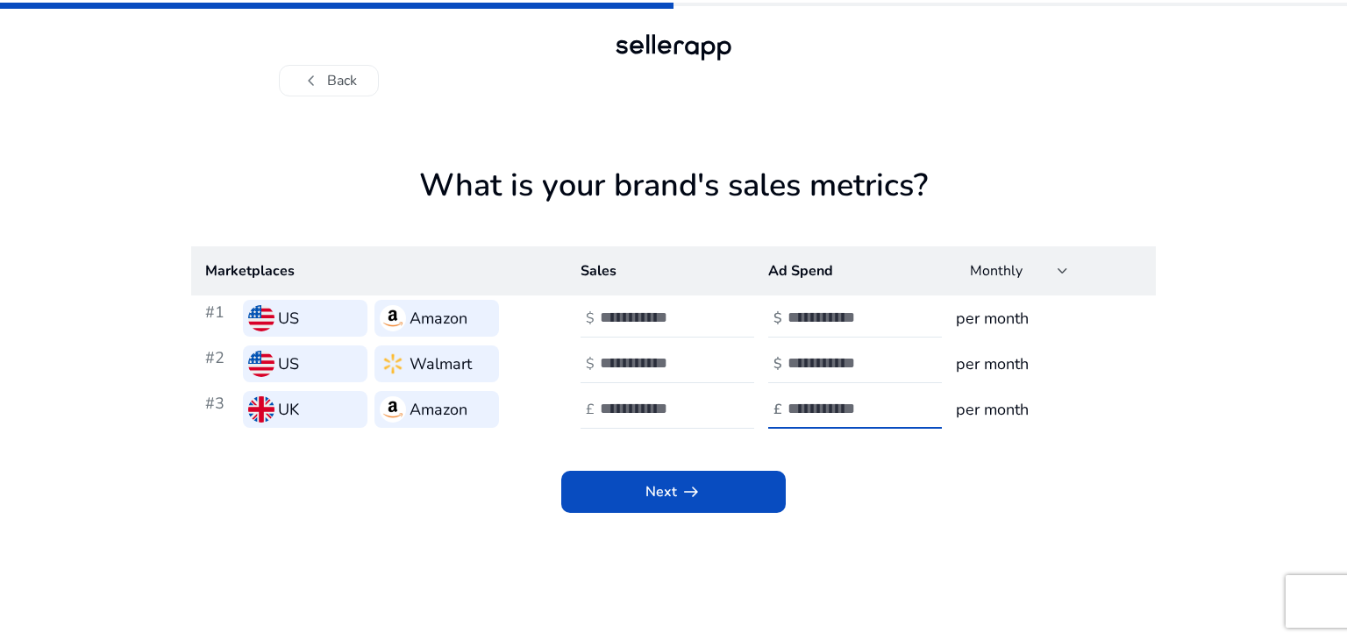
click at [901, 400] on input "*" at bounding box center [846, 408] width 118 height 19
type input "*"
click at [899, 412] on input "*" at bounding box center [846, 408] width 118 height 19
click at [681, 489] on span "arrow_right_alt" at bounding box center [691, 491] width 21 height 21
